Goal: Information Seeking & Learning: Learn about a topic

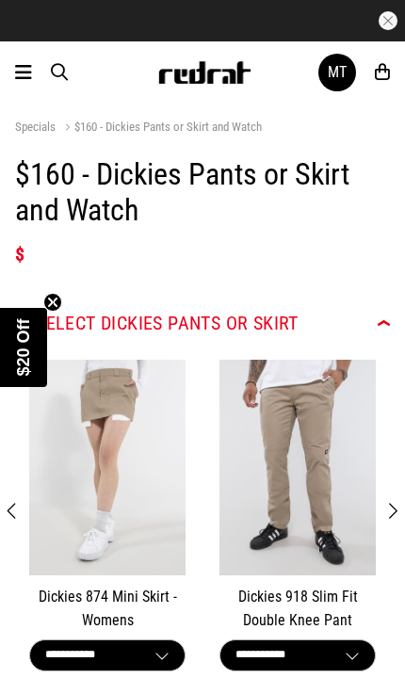
click at [27, 77] on icon at bounding box center [23, 72] width 17 height 23
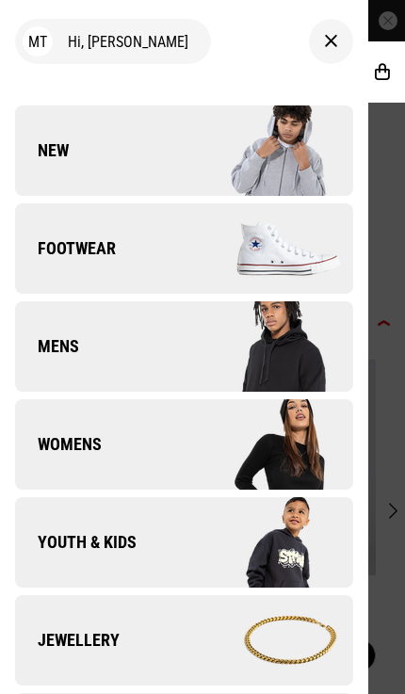
click at [309, 459] on img at bounding box center [268, 444] width 169 height 94
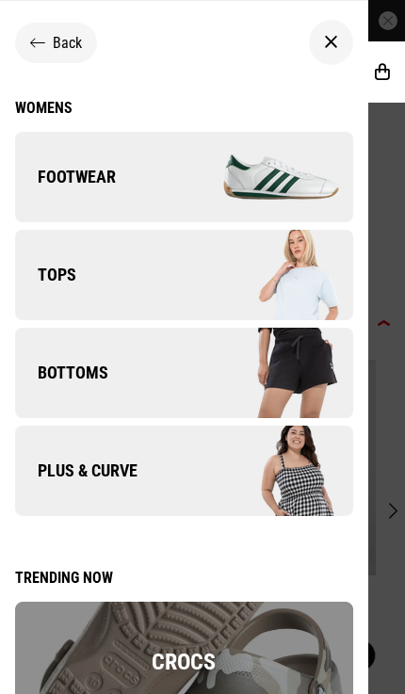
click at [319, 391] on img at bounding box center [268, 373] width 169 height 94
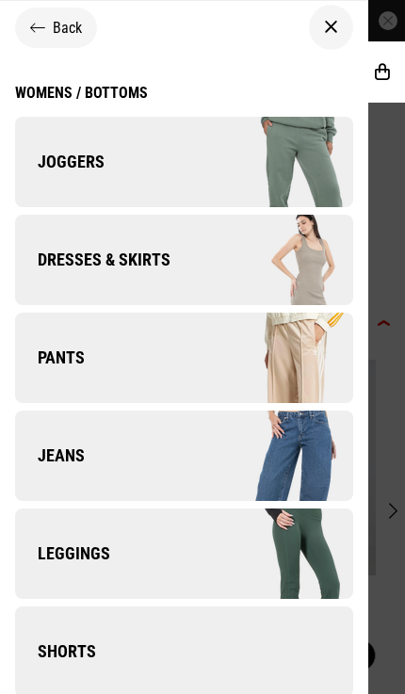
scroll to position [15, 0]
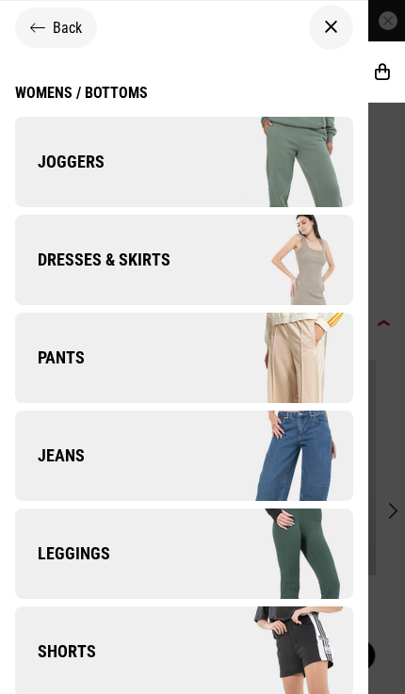
click at [72, 96] on div "Womens / Bottoms" at bounding box center [81, 93] width 133 height 18
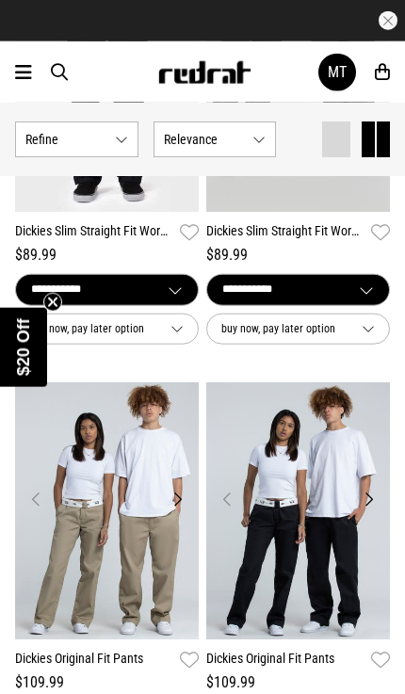
scroll to position [4835, 0]
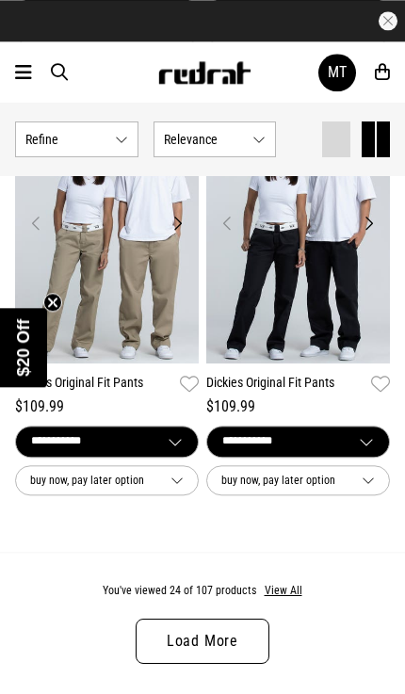
click at [229, 623] on link "Load More" at bounding box center [203, 641] width 134 height 45
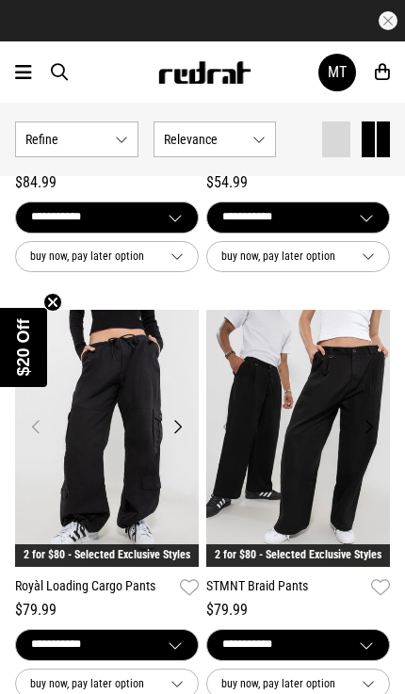
scroll to position [9982, 0]
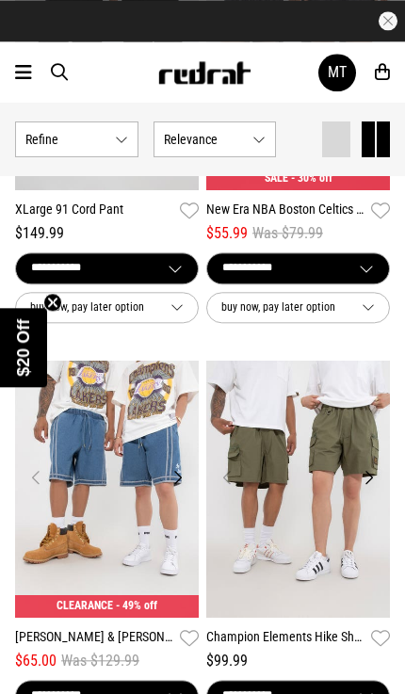
scroll to position [13656, 0]
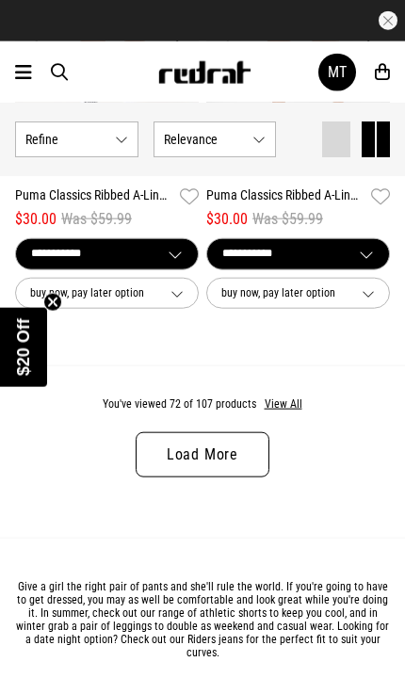
click at [250, 432] on link "Load More" at bounding box center [203, 454] width 134 height 45
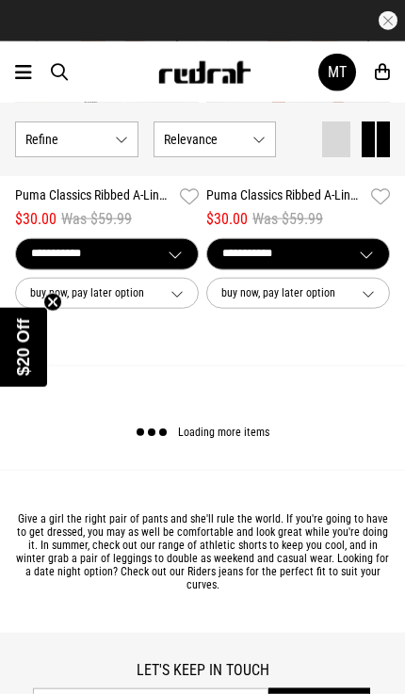
scroll to position [15363, 0]
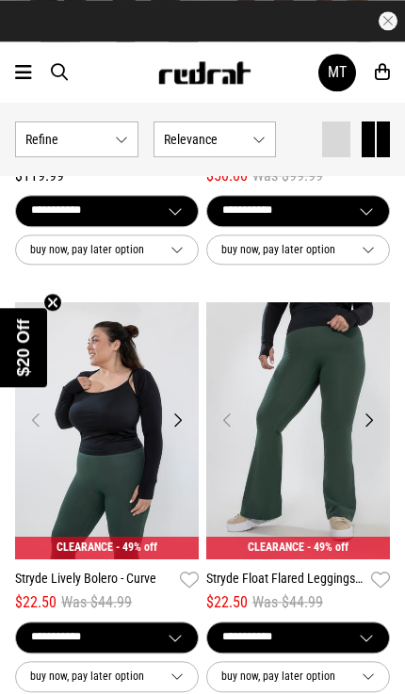
scroll to position [17114, 0]
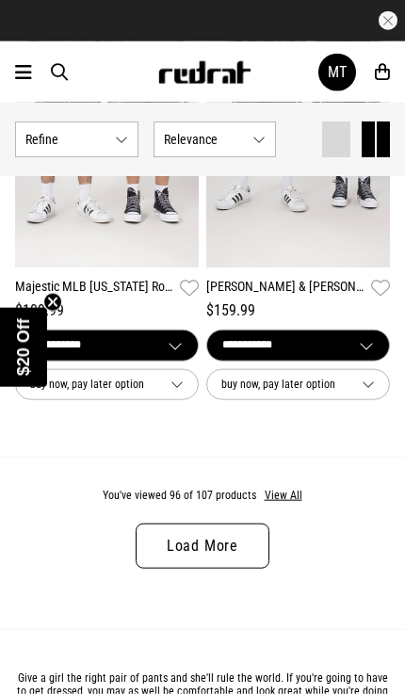
click at [246, 523] on link "Load More" at bounding box center [203, 545] width 134 height 45
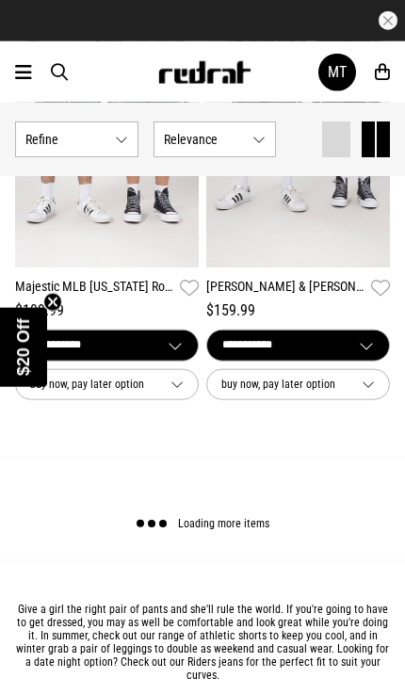
scroll to position [20396, 0]
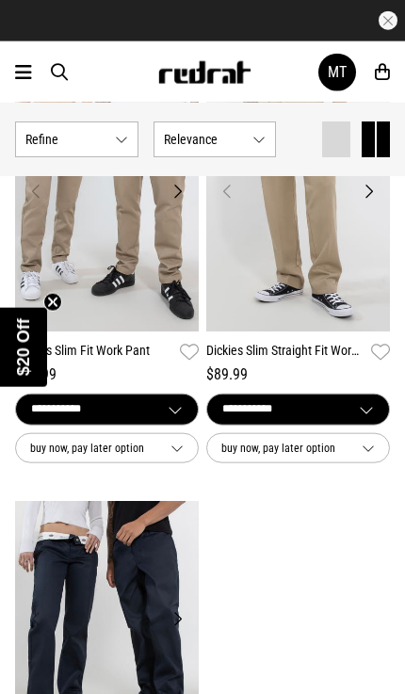
scroll to position [22467, 0]
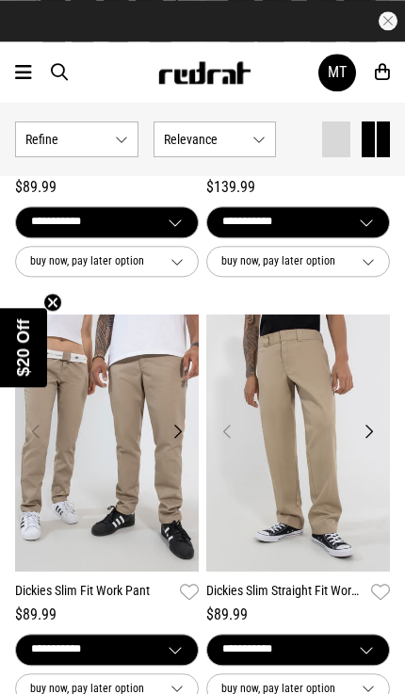
click at [17, 73] on icon at bounding box center [23, 72] width 17 height 23
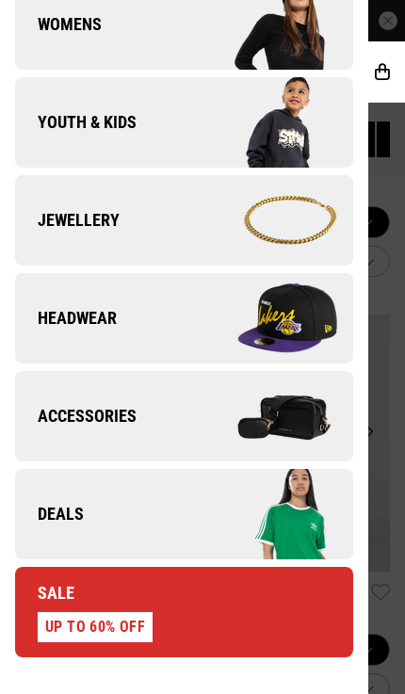
scroll to position [417, 0]
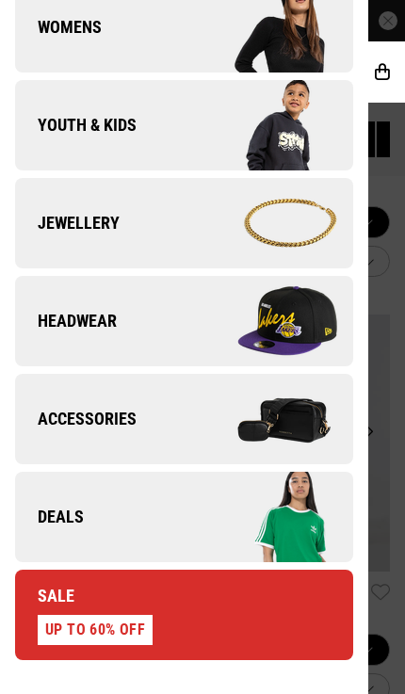
click at [52, 336] on link "Headwear" at bounding box center [184, 321] width 338 height 90
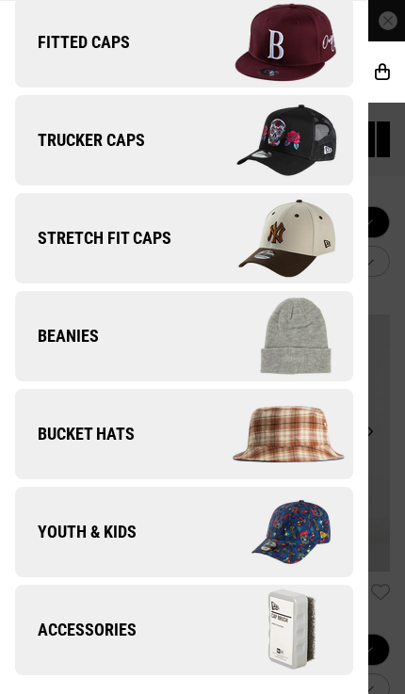
scroll to position [330, 0]
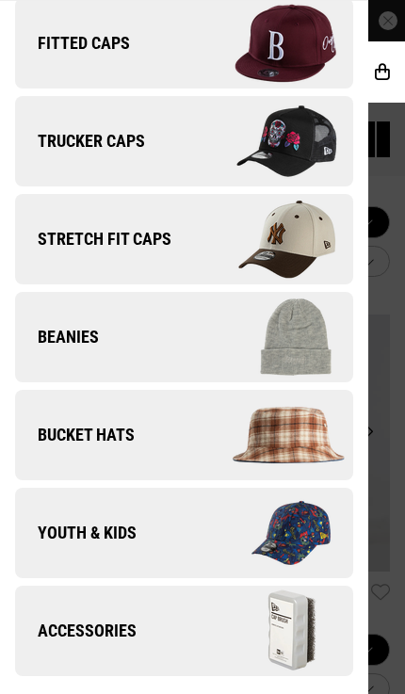
click at [244, 439] on img at bounding box center [268, 435] width 169 height 94
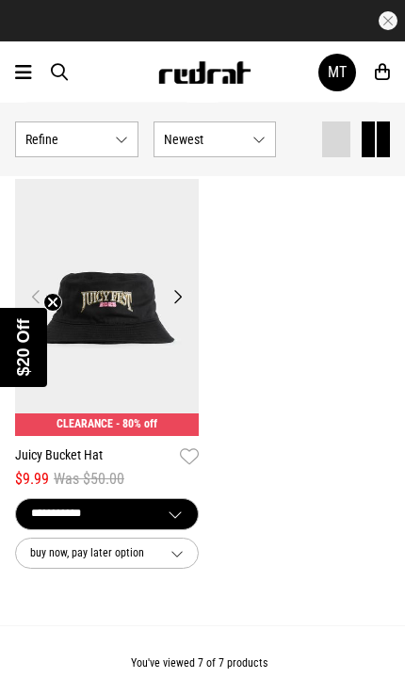
scroll to position [1439, 0]
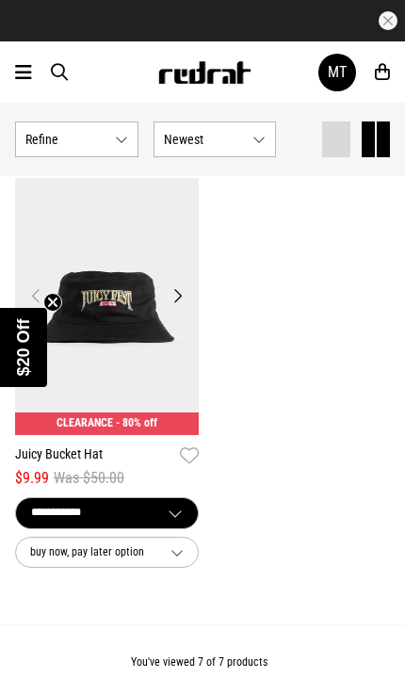
click at [19, 64] on icon at bounding box center [23, 72] width 17 height 23
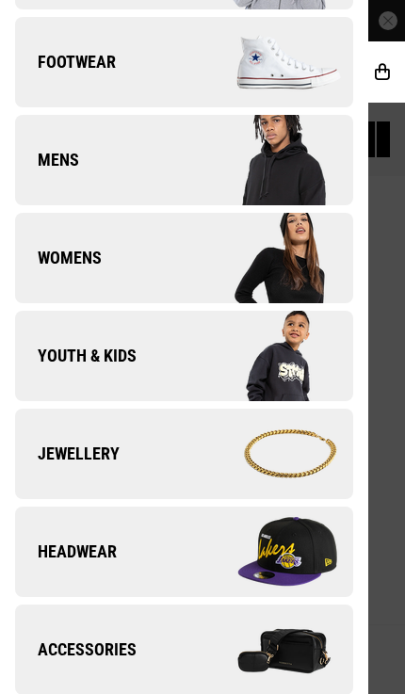
scroll to position [206, 0]
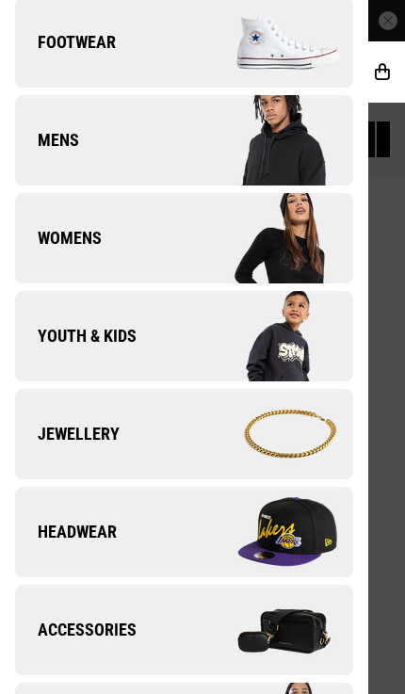
click at [246, 543] on img at bounding box center [268, 532] width 169 height 94
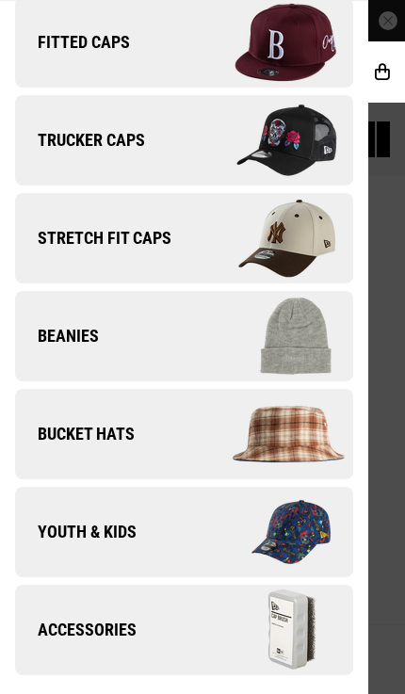
scroll to position [330, 0]
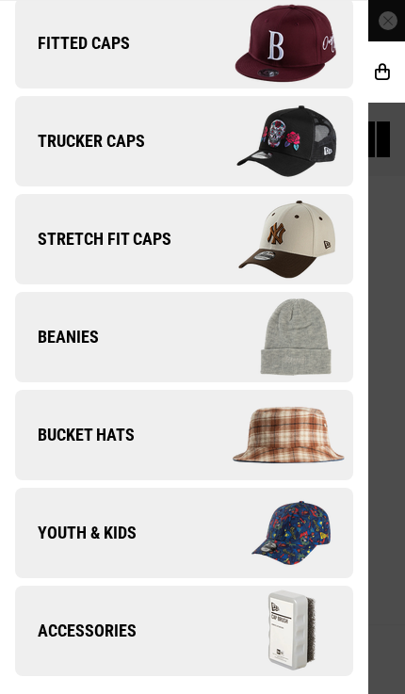
click at [302, 347] on img at bounding box center [268, 337] width 169 height 94
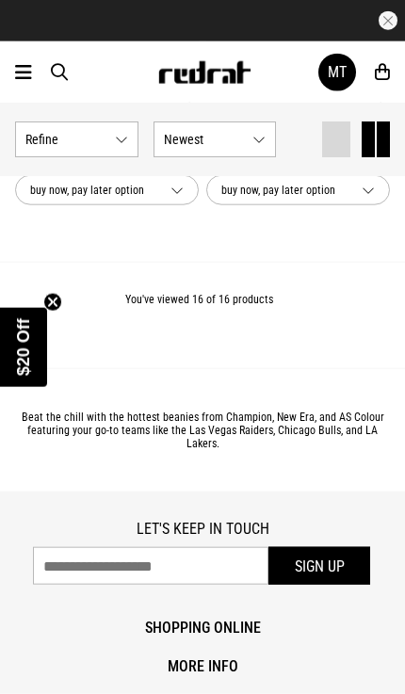
scroll to position [3508, 0]
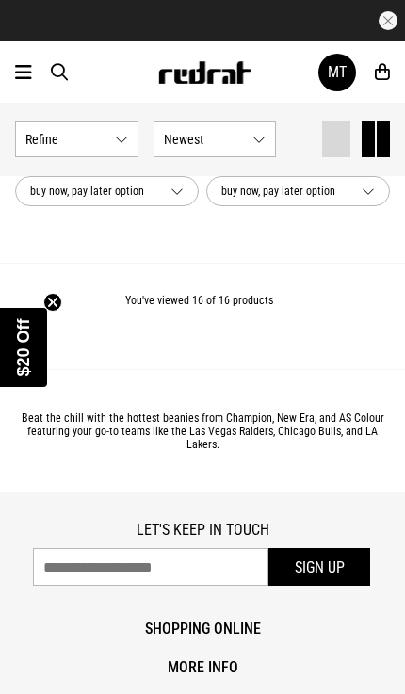
click at [28, 61] on icon at bounding box center [23, 72] width 17 height 23
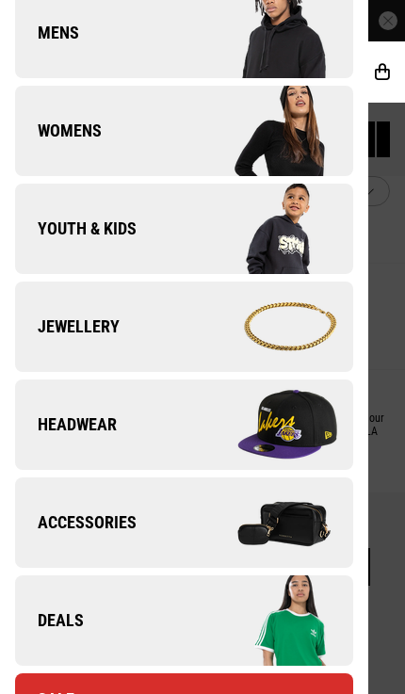
scroll to position [314, 0]
click at [281, 513] on img at bounding box center [268, 522] width 169 height 94
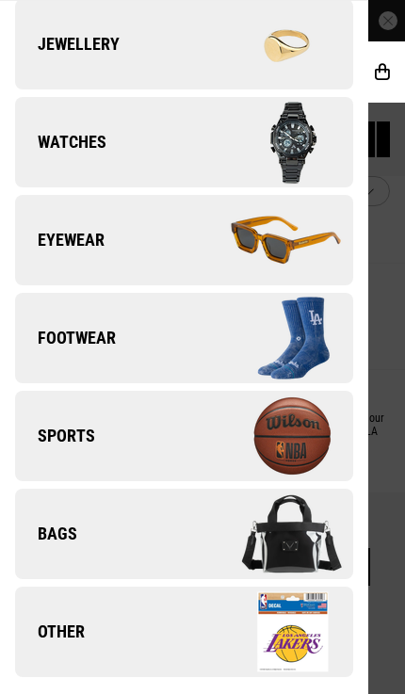
scroll to position [118, 0]
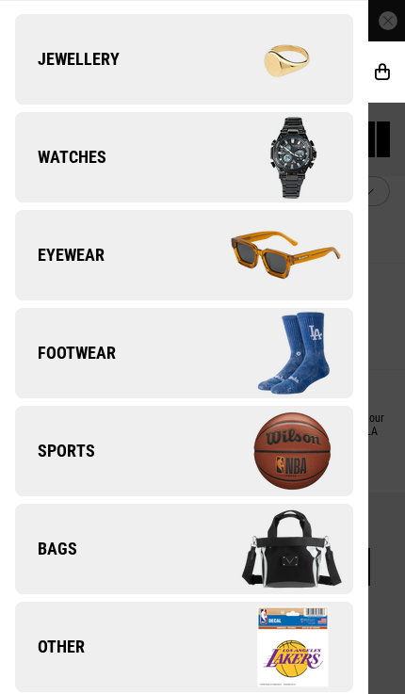
click at [273, 551] on img at bounding box center [268, 549] width 169 height 94
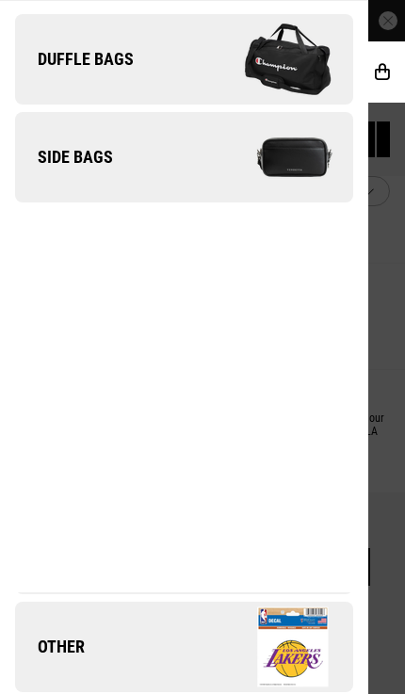
click at [62, 165] on span "Side Bags" at bounding box center [64, 157] width 98 height 23
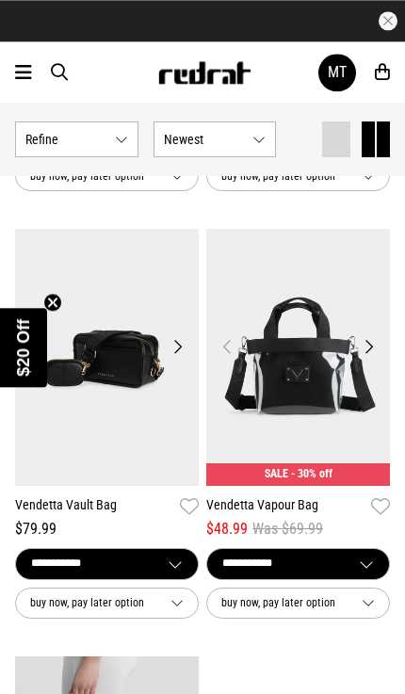
scroll to position [534, 0]
click at [89, 346] on img at bounding box center [107, 357] width 184 height 257
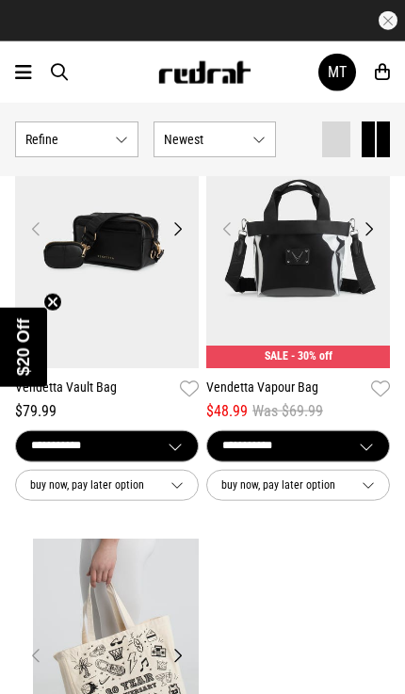
scroll to position [642, 0]
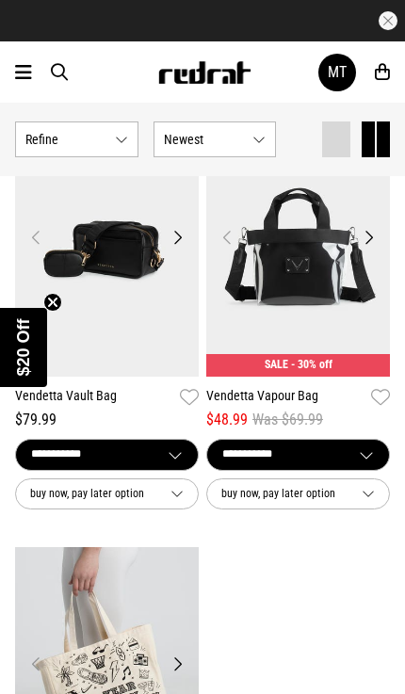
click at [90, 281] on img at bounding box center [107, 248] width 184 height 257
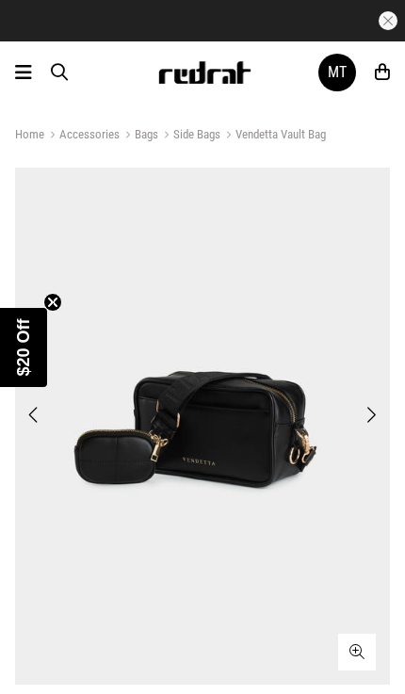
click at [368, 422] on span "Next" at bounding box center [370, 415] width 12 height 23
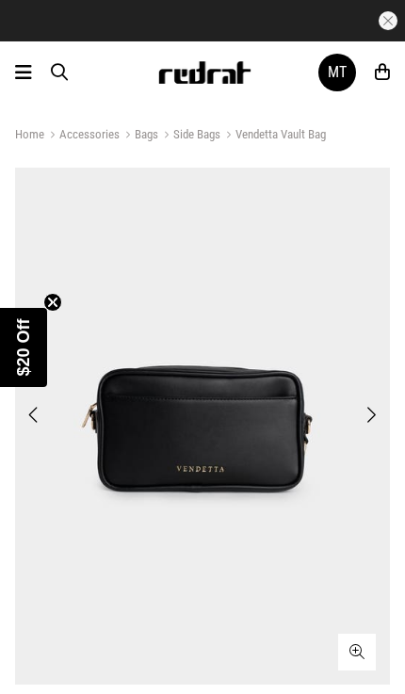
click at [367, 416] on span "Next" at bounding box center [370, 415] width 12 height 23
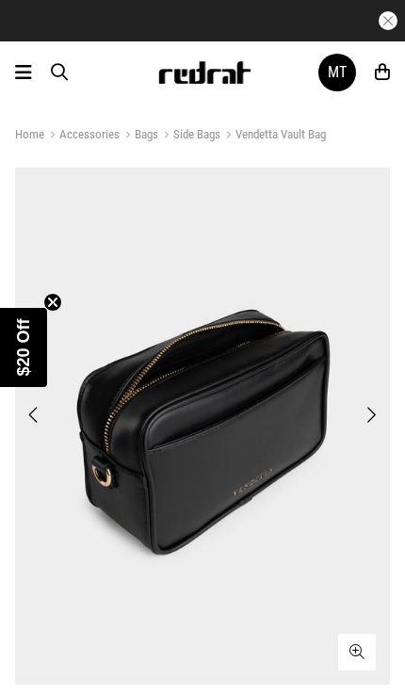
click at [365, 426] on span "Next" at bounding box center [370, 415] width 12 height 23
